Goal: Task Accomplishment & Management: Use online tool/utility

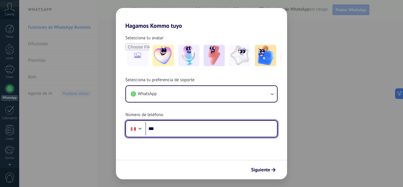
click at [171, 129] on input "***" at bounding box center [212, 129] width 132 height 14
type input "**********"
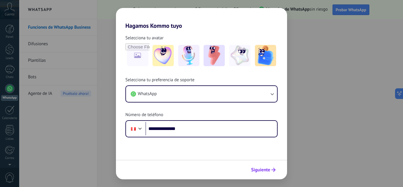
click at [260, 170] on span "Siguiente" at bounding box center [260, 170] width 19 height 4
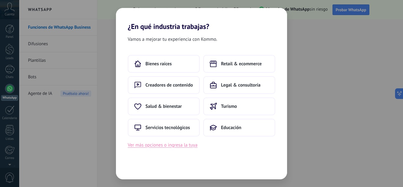
click at [152, 145] on button "Ver más opciones o ingresa la tuya" at bounding box center [163, 145] width 70 height 8
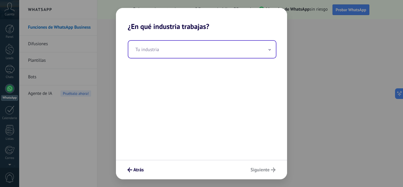
click at [160, 54] on input "text" at bounding box center [202, 49] width 148 height 17
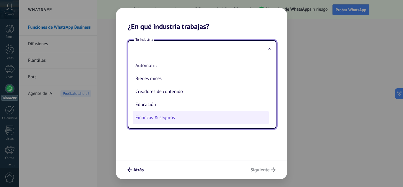
click at [146, 118] on li "Finanzas & seguros" at bounding box center [201, 117] width 136 height 13
type input "**********"
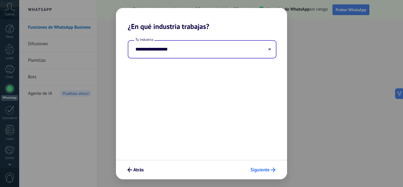
click at [267, 170] on span "Siguiente" at bounding box center [260, 170] width 19 height 4
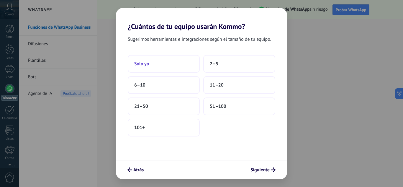
click at [149, 62] on span "Solo yo" at bounding box center [141, 64] width 15 height 6
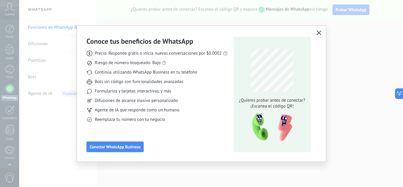
click at [320, 32] on icon "button" at bounding box center [319, 32] width 5 height 5
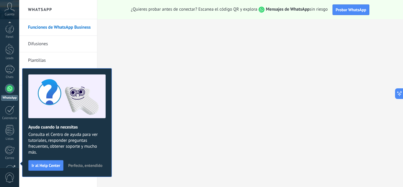
scroll to position [59, 0]
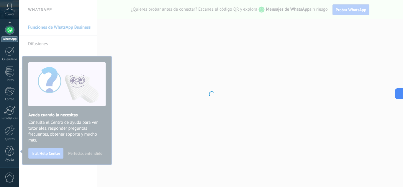
click at [156, 139] on div at bounding box center [211, 93] width 384 height 187
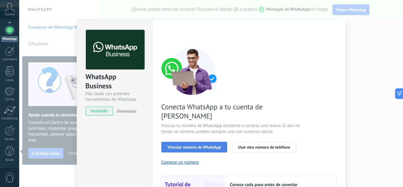
click at [188, 145] on span "Vincular número de WhatsApp" at bounding box center [194, 147] width 53 height 4
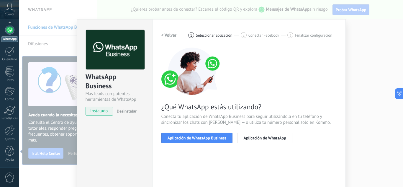
click at [188, 136] on span "Aplicación de WhatsApp Business" at bounding box center [197, 138] width 59 height 4
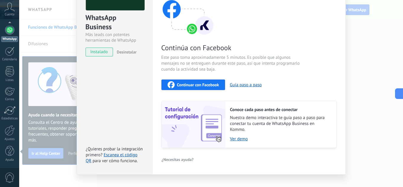
scroll to position [68, 0]
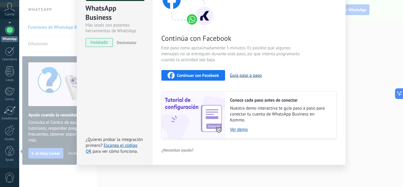
click at [248, 74] on button "Guía paso a paso" at bounding box center [246, 76] width 32 height 6
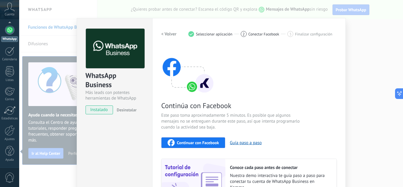
scroll to position [0, 0]
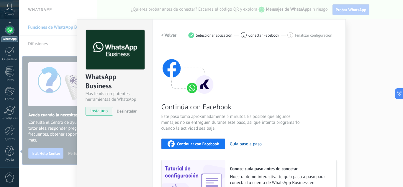
click at [203, 32] on div "< Volver 1 Seleccionar aplicación 2 Conectar Facebook 3 Finalizar configuración" at bounding box center [248, 35] width 175 height 11
click at [165, 34] on h2 "< Volver" at bounding box center [168, 35] width 15 height 6
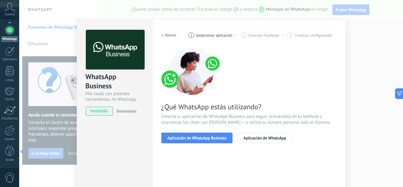
click at [165, 36] on h2 "< Volver" at bounding box center [168, 35] width 15 height 6
click at [165, 36] on div "< Volver 1 Seleccionar aplicación 2 Conectar Facebook 3 Finalizar configuración" at bounding box center [248, 35] width 175 height 11
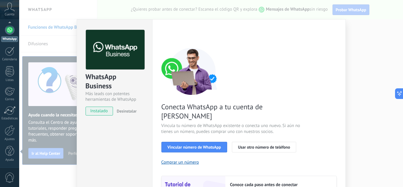
click at [165, 36] on div "< Volver 1 Seleccionar aplicación 2 Conectar Facebook 3 Finalizar configuración" at bounding box center [248, 35] width 175 height 11
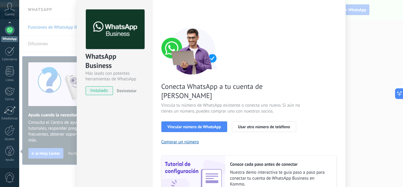
scroll to position [30, 0]
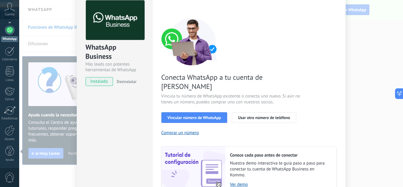
click at [120, 80] on span "Desinstalar" at bounding box center [127, 81] width 20 height 5
click at [97, 83] on span "instalado" at bounding box center [99, 81] width 27 height 9
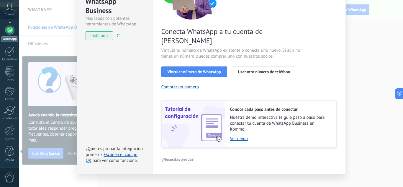
click at [387, 107] on div "WhatsApp Business Más leads con potentes herramientas de WhatsApp instalado Des…" at bounding box center [211, 93] width 384 height 187
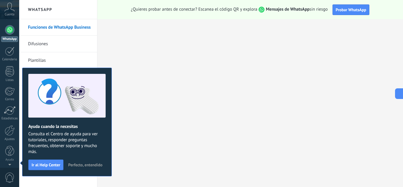
scroll to position [0, 0]
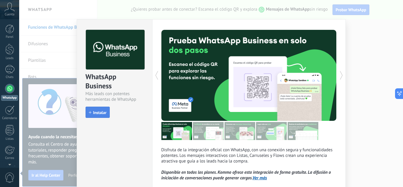
click at [93, 113] on span "Instalar" at bounding box center [99, 112] width 13 height 4
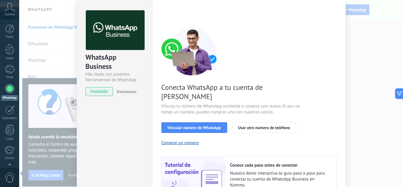
scroll to position [30, 0]
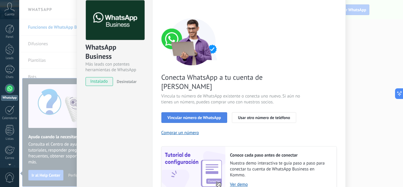
click at [209, 115] on span "Vincular número de WhatsApp" at bounding box center [194, 117] width 53 height 4
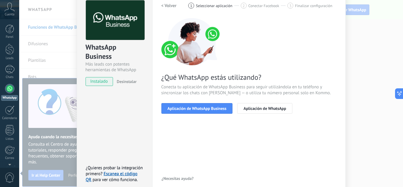
click at [209, 108] on span "Aplicación de WhatsApp Business" at bounding box center [197, 108] width 59 height 4
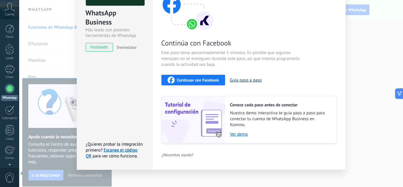
scroll to position [68, 0]
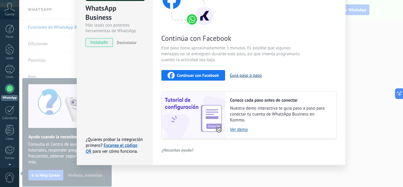
click at [239, 74] on button "Guía paso a paso" at bounding box center [246, 76] width 32 height 6
click at [116, 145] on link "Escanea el código QR" at bounding box center [112, 149] width 52 height 12
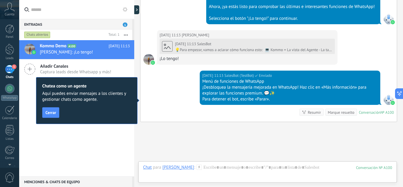
scroll to position [291, 0]
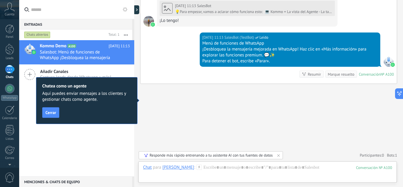
click at [277, 61] on div "Para detener el bot, escribe «Parar»." at bounding box center [290, 61] width 175 height 6
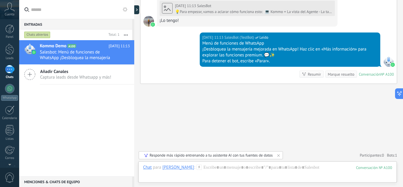
click at [35, 72] on div "Añadir Canales Captura leads desde Whatsapp y más!" at bounding box center [76, 75] width 115 height 20
click at [33, 72] on icon at bounding box center [29, 74] width 11 height 11
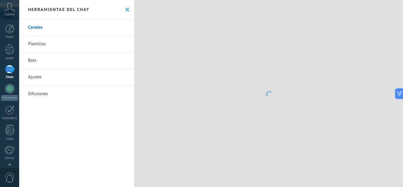
click at [30, 74] on link "Ajustes" at bounding box center [76, 77] width 115 height 17
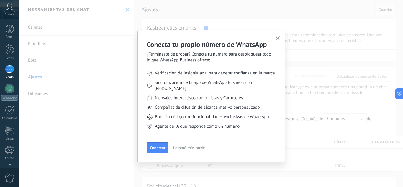
click at [51, 30] on div "Conecta tu propio número de WhatsApp ¿Terminaste de probar? Conecta tu número p…" at bounding box center [211, 93] width 384 height 187
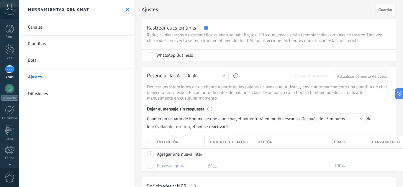
click at [43, 43] on link "Plantillas" at bounding box center [76, 44] width 115 height 17
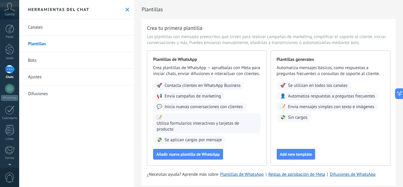
scroll to position [18, 0]
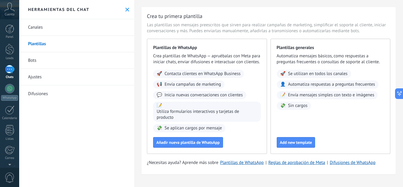
click at [128, 12] on div "Herramientas del chat" at bounding box center [76, 9] width 115 height 19
click at [128, 10] on div "Herramientas del chat" at bounding box center [76, 9] width 115 height 19
click at [126, 10] on icon at bounding box center [127, 10] width 4 height 4
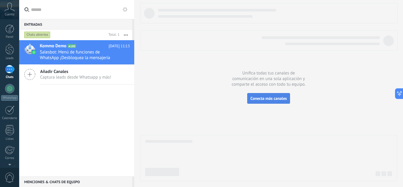
click at [264, 98] on span "Conecta más canales" at bounding box center [269, 98] width 36 height 5
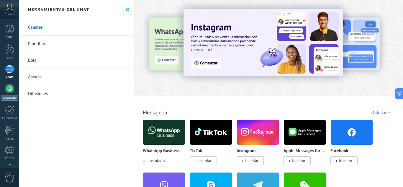
click at [12, 94] on link "WhatsApp" at bounding box center [9, 92] width 19 height 17
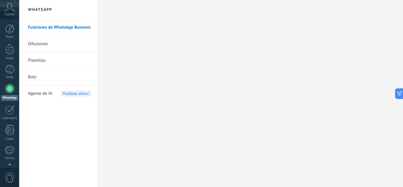
click at [44, 95] on span "Agente de IA" at bounding box center [40, 93] width 24 height 17
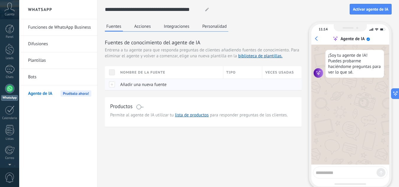
click at [112, 86] on div at bounding box center [111, 85] width 12 height 12
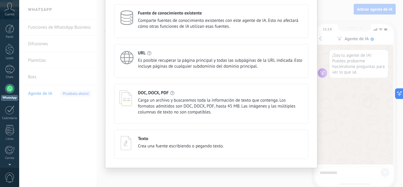
scroll to position [41, 0]
click at [141, 142] on div "Texto Crea una fuente escribiendo o pegando texto." at bounding box center [181, 142] width 86 height 13
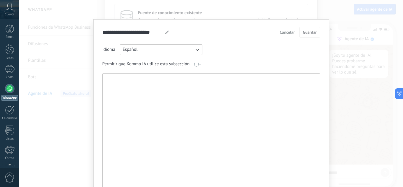
paste textarea "**********"
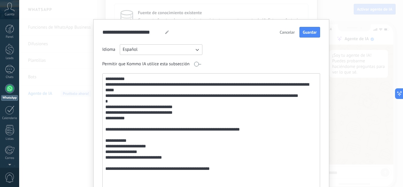
click at [157, 83] on textarea "**********" at bounding box center [211, 137] width 216 height 127
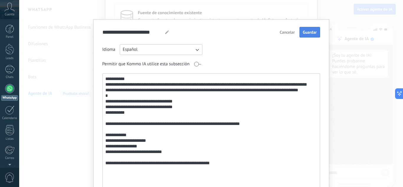
type textarea "**********"
click at [311, 28] on button "Guardar" at bounding box center [310, 32] width 20 height 11
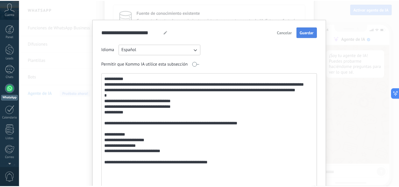
scroll to position [0, 0]
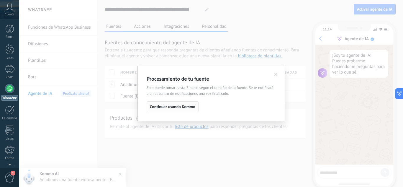
click at [174, 109] on span "Continuar usando Kommo" at bounding box center [172, 107] width 45 height 4
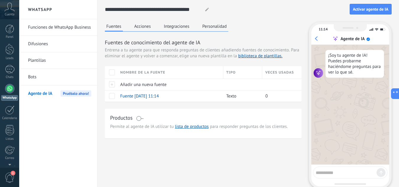
click at [147, 27] on button "Acciones" at bounding box center [142, 26] width 19 height 9
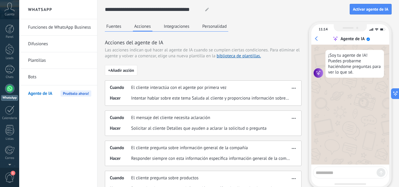
click at [182, 24] on button "Integraciones" at bounding box center [176, 26] width 29 height 9
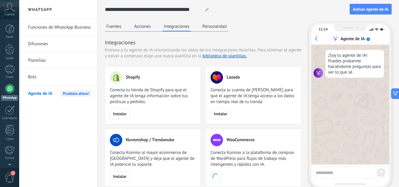
click at [205, 24] on button "Personalidad" at bounding box center [214, 26] width 27 height 9
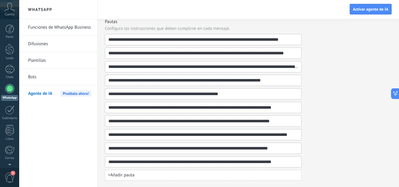
scroll to position [220, 0]
